Goal: Transaction & Acquisition: Purchase product/service

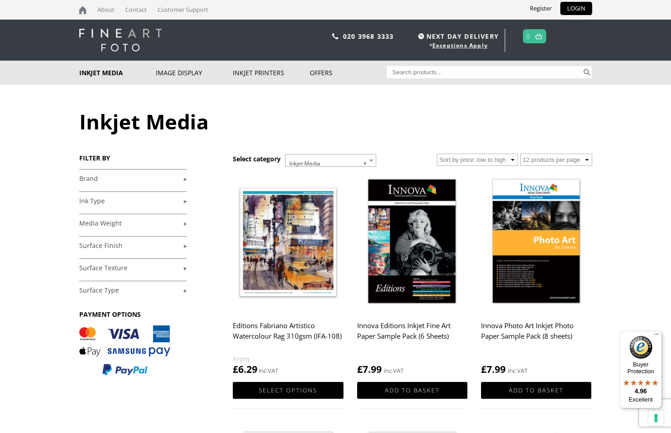
click at [185, 201] on link "+" at bounding box center [133, 201] width 108 height 9
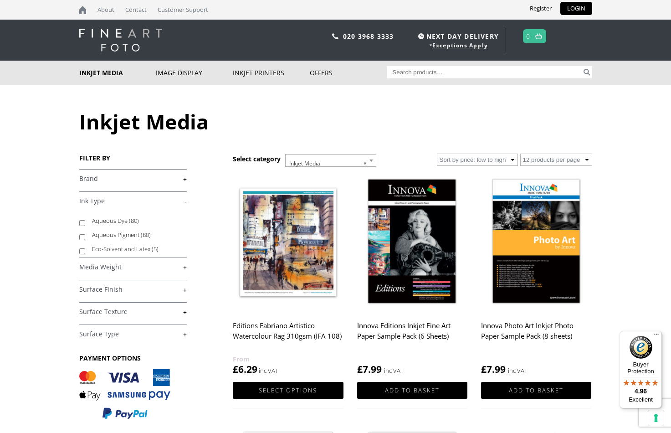
click at [185, 201] on link "-" at bounding box center [133, 201] width 108 height 9
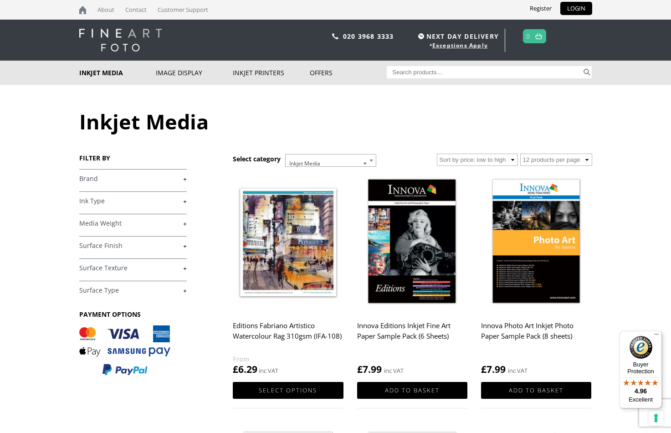
click at [182, 246] on link "+" at bounding box center [133, 246] width 108 height 9
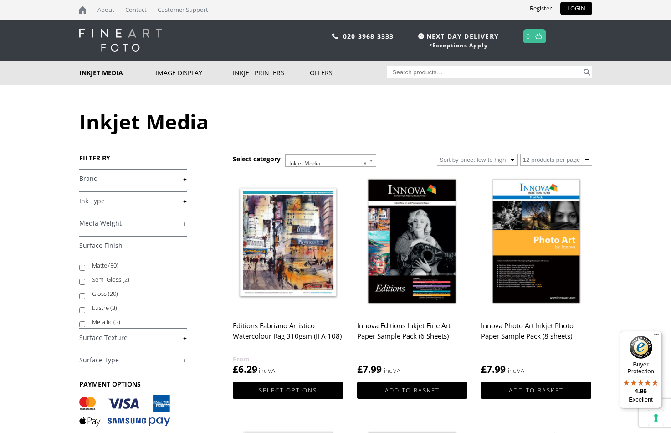
click at [182, 246] on link "-" at bounding box center [133, 246] width 108 height 9
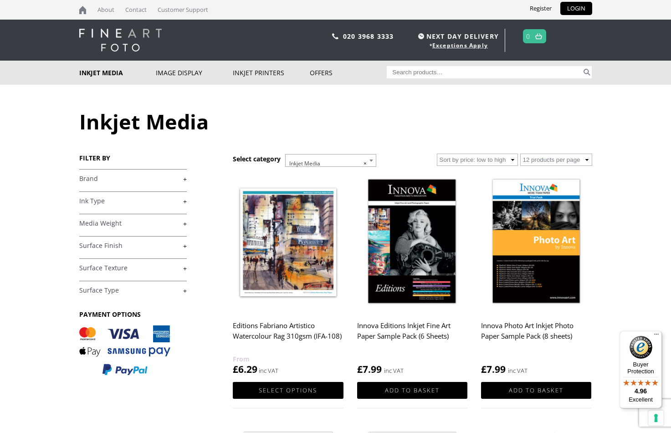
scroll to position [2, 0]
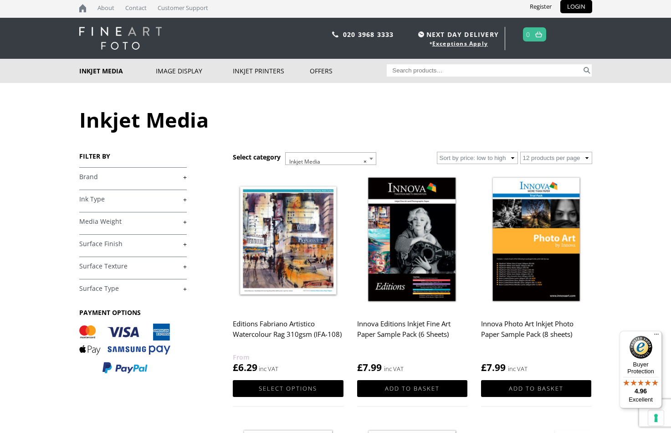
click at [186, 287] on link "+" at bounding box center [133, 288] width 108 height 9
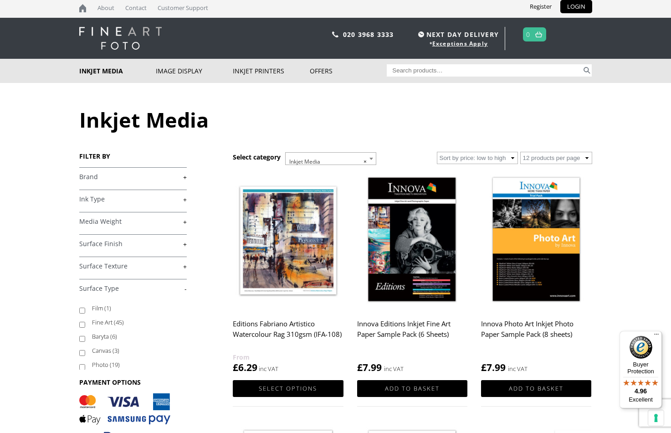
click at [84, 325] on input "Fine Art (45)" at bounding box center [82, 325] width 6 height 6
checkbox input "true"
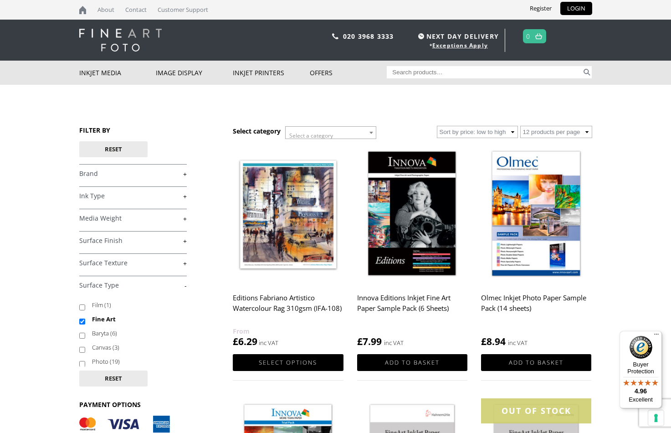
click at [185, 175] on link "+" at bounding box center [133, 174] width 108 height 9
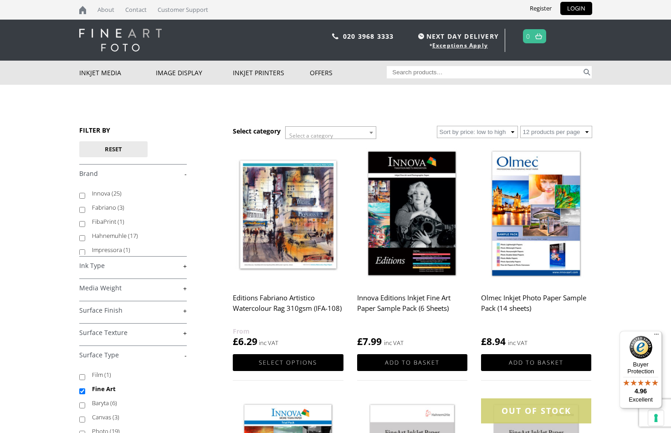
click at [81, 238] on input "Hahnemuhle (17)" at bounding box center [82, 238] width 6 height 6
checkbox input "true"
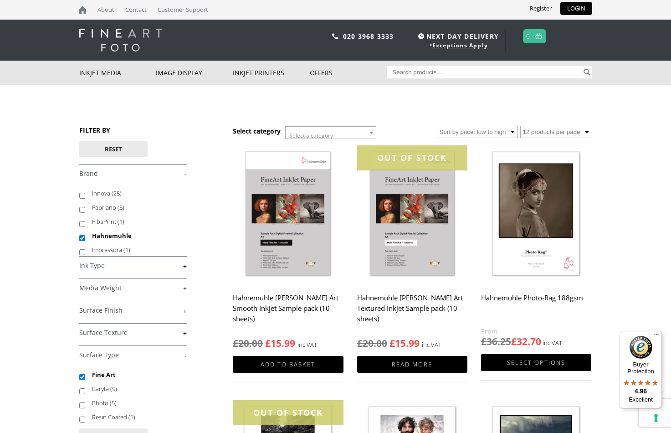
click at [185, 333] on link "+" at bounding box center [133, 333] width 108 height 9
click at [82, 382] on input "Soft Textured (3)" at bounding box center [82, 383] width 6 height 6
checkbox input "true"
click at [183, 306] on link "+" at bounding box center [133, 310] width 108 height 9
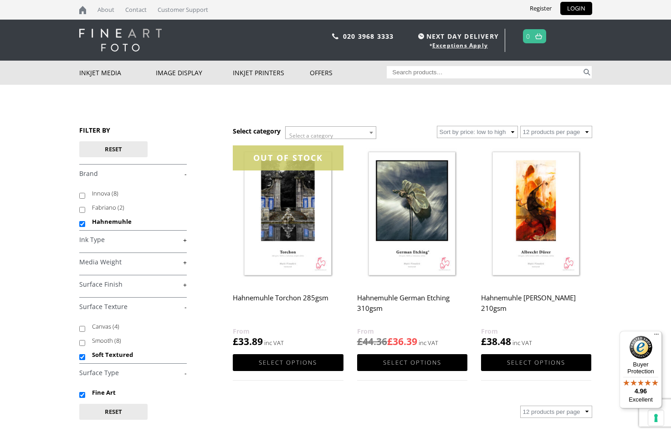
click at [186, 283] on link "+" at bounding box center [133, 284] width 108 height 9
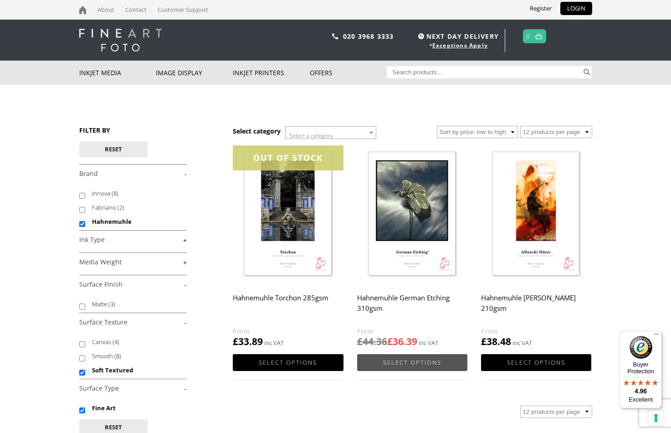
click at [428, 362] on link "Select options" at bounding box center [412, 362] width 110 height 17
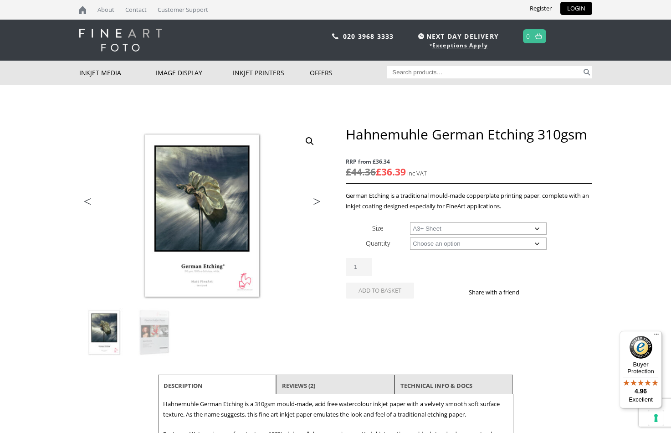
select select "a3-sheet-2"
select select "25-sheets"
select select "a3-sheet-2"
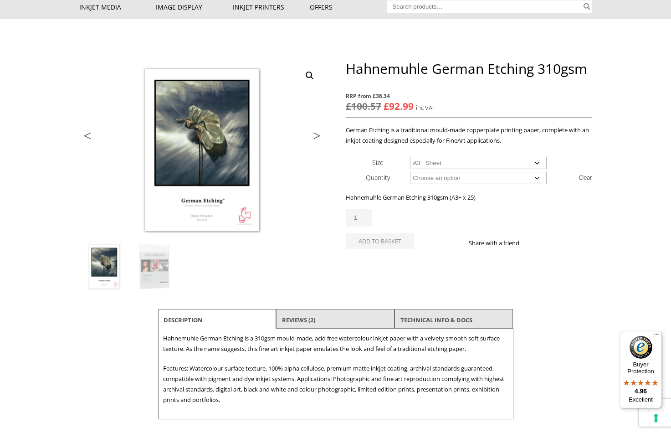
scroll to position [59, 0]
